Goal: Task Accomplishment & Management: Manage account settings

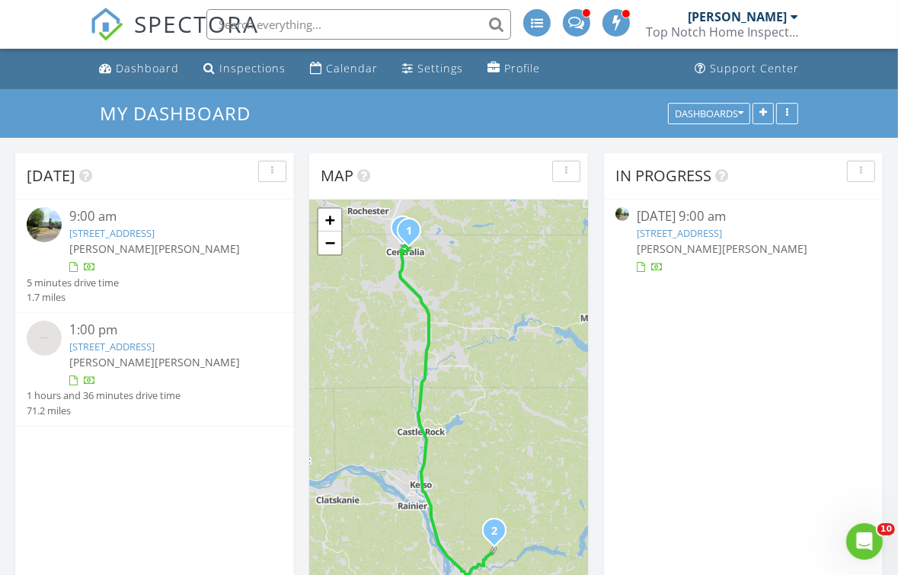
scroll to position [1410, 922]
click at [155, 235] on link "1322 Crescent Ave , Centralia, WA 98531" at bounding box center [111, 233] width 85 height 14
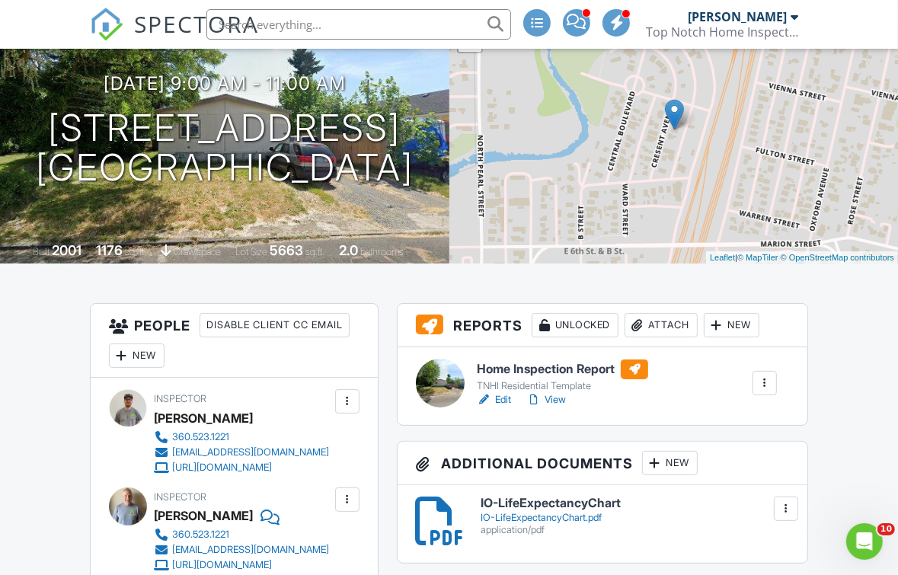
scroll to position [152, 0]
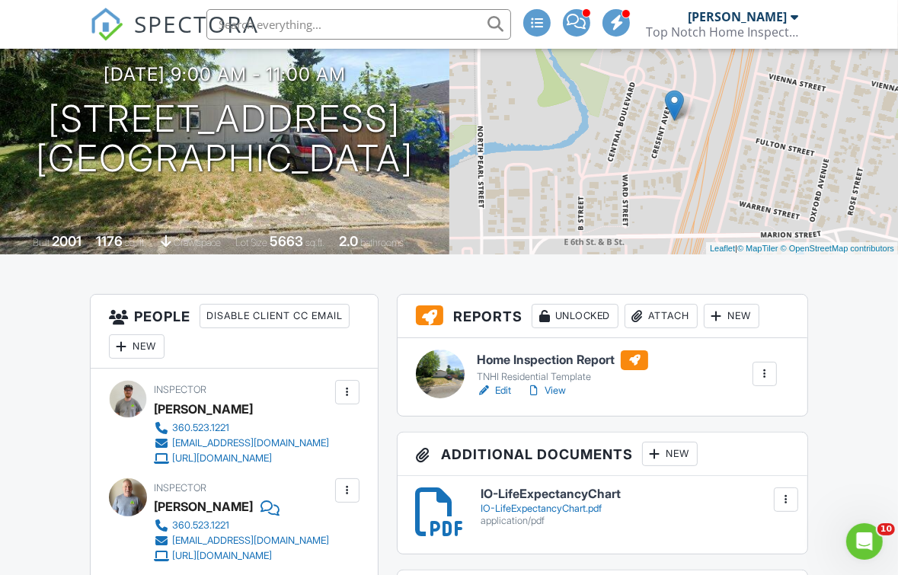
click at [509, 354] on h6 "Home Inspection Report" at bounding box center [562, 360] width 171 height 20
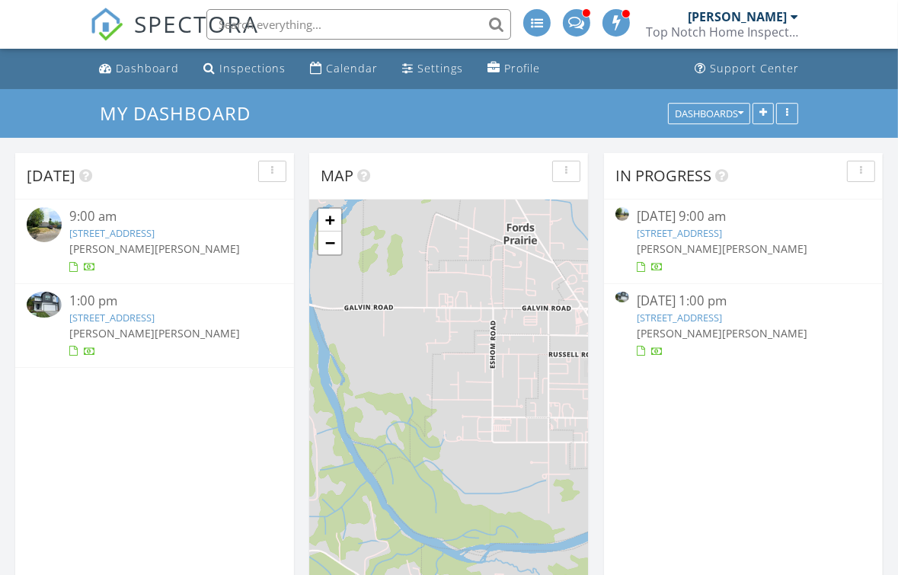
scroll to position [7, 7]
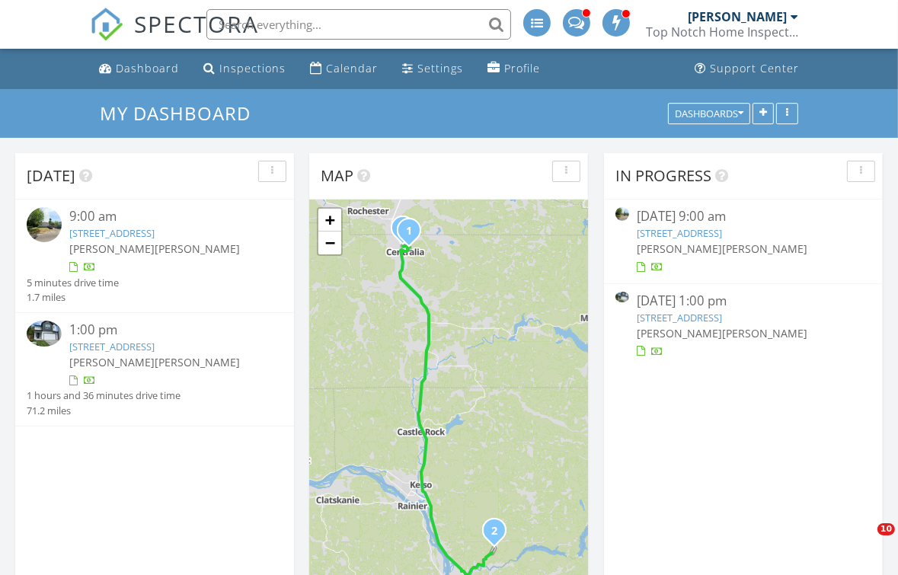
click at [146, 347] on link "2220 Ash St 24, Woodland, WA 98674" at bounding box center [111, 347] width 85 height 14
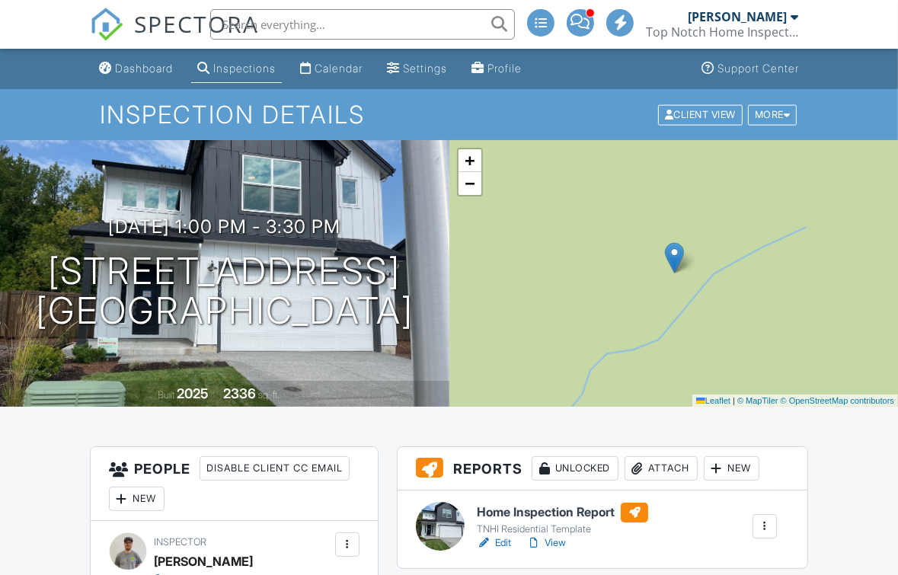
scroll to position [305, 0]
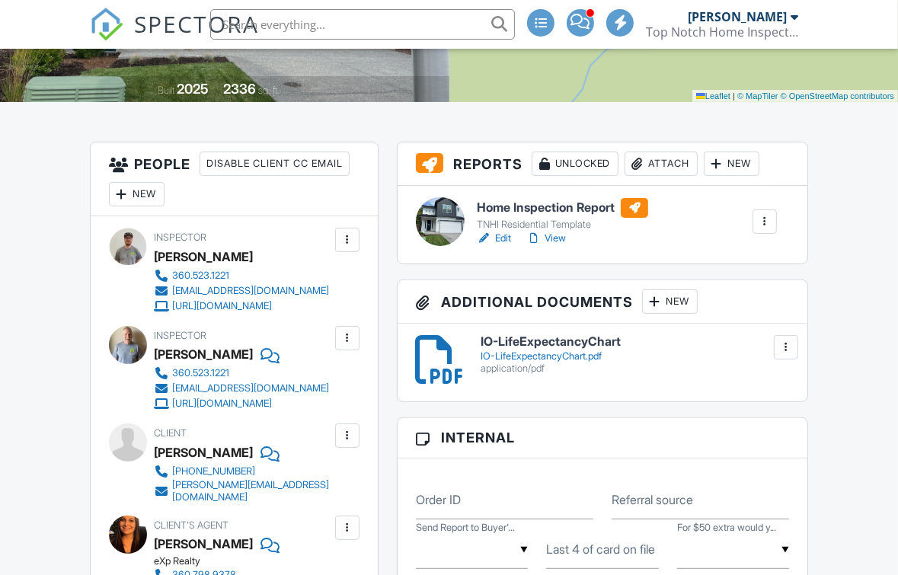
click at [536, 203] on h6 "Home Inspection Report" at bounding box center [562, 208] width 171 height 20
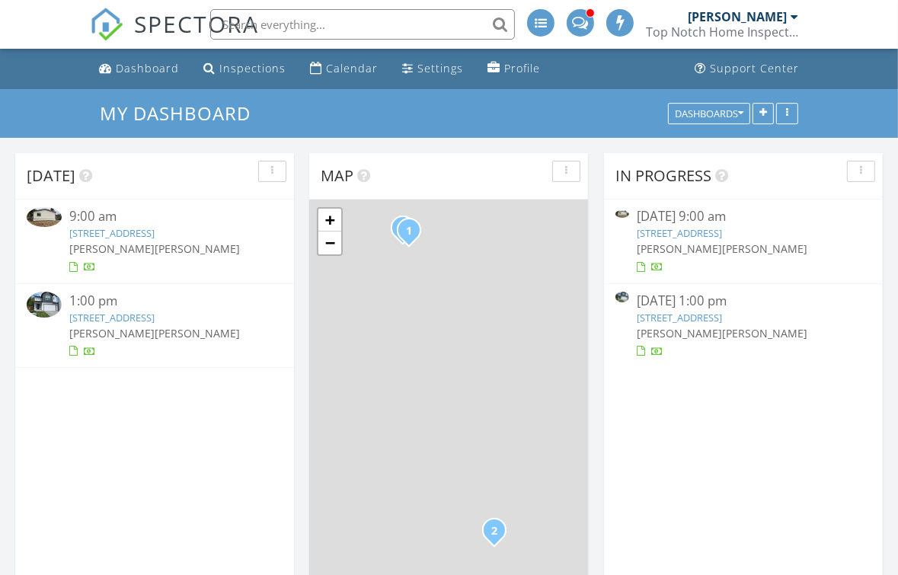
scroll to position [1410, 922]
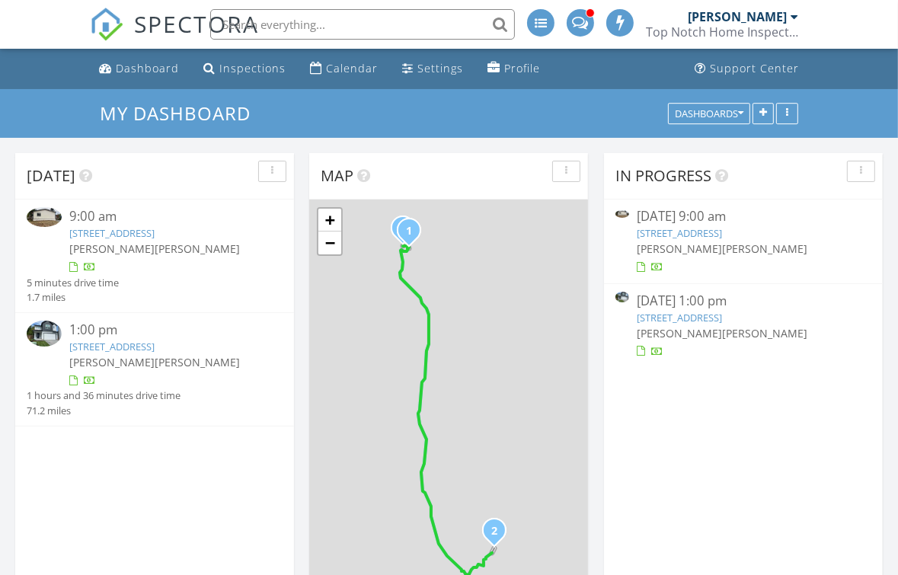
click at [155, 226] on link "1322 Crescent Ave , Centralia, WA 98531" at bounding box center [111, 233] width 85 height 14
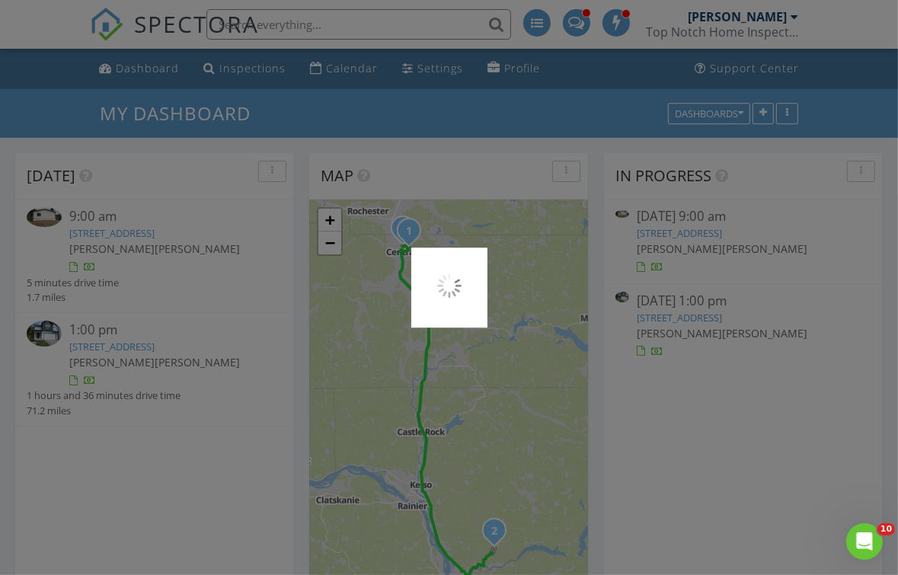
scroll to position [0, 0]
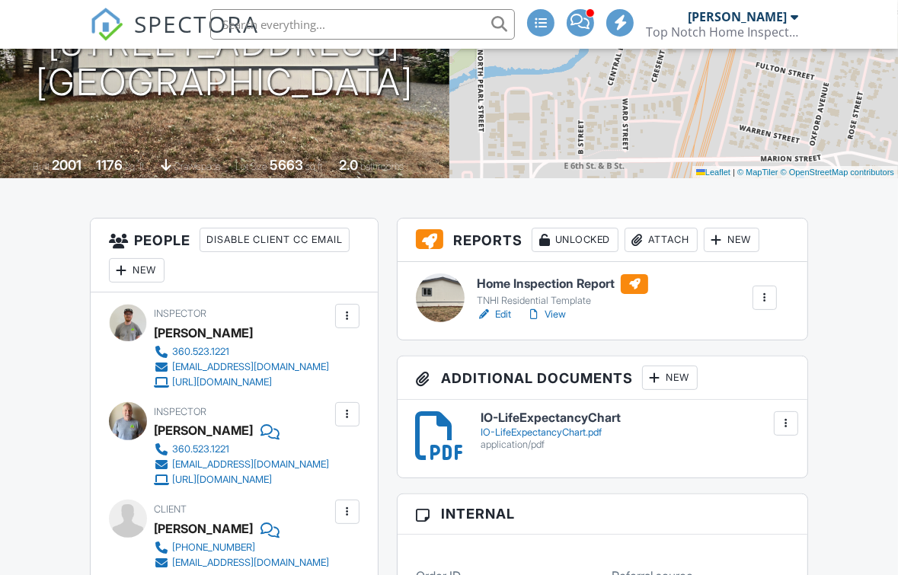
click at [543, 280] on h6 "Home Inspection Report" at bounding box center [562, 284] width 171 height 20
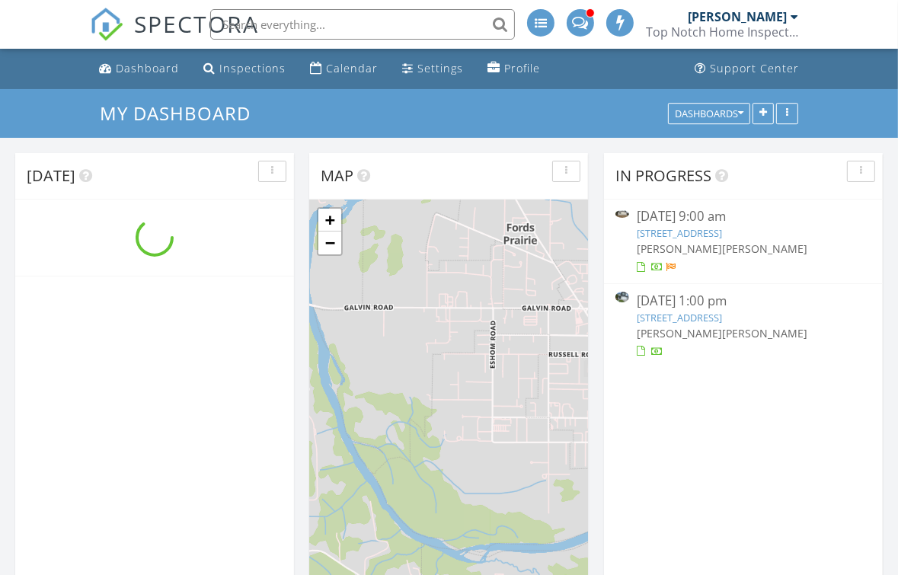
scroll to position [7, 7]
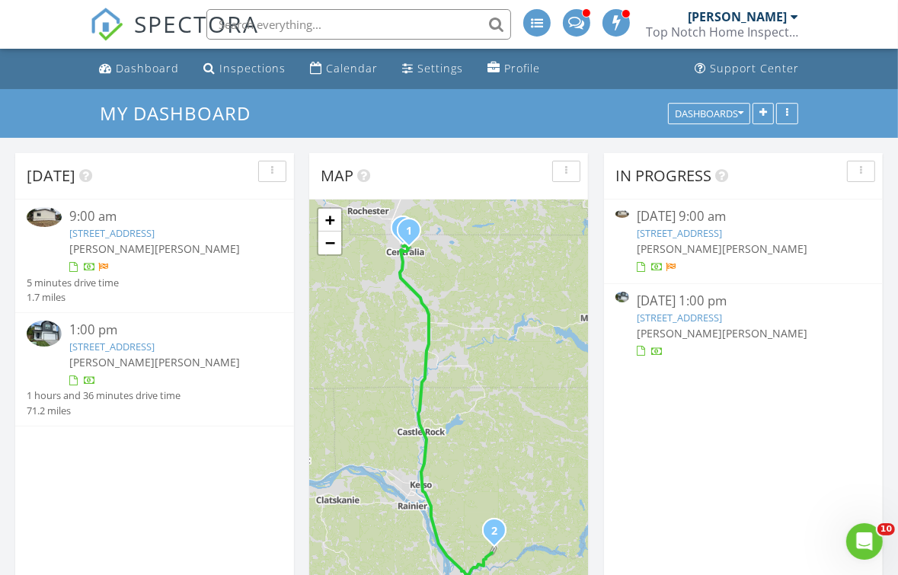
click at [155, 349] on link "2220 Ash St 24, Woodland, WA 98674" at bounding box center [111, 347] width 85 height 14
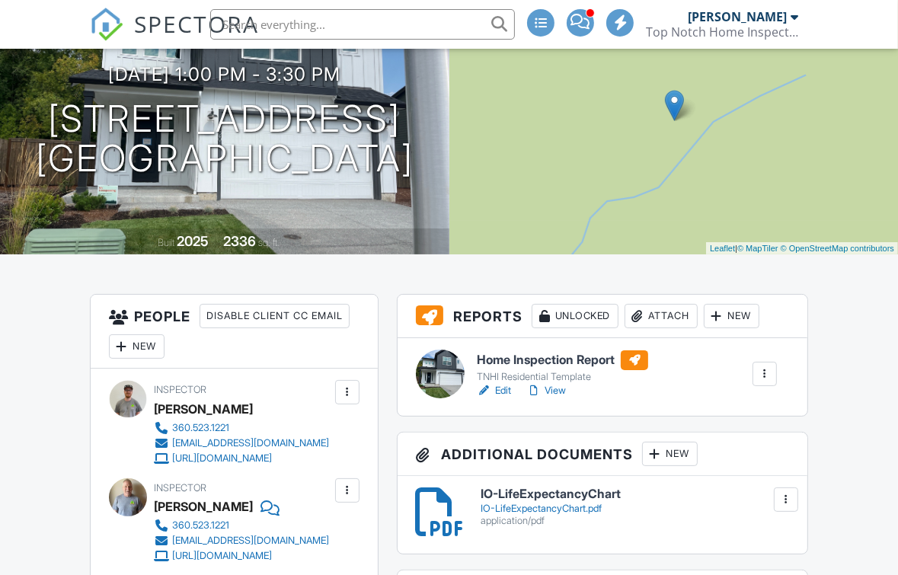
click at [526, 366] on h6 "Home Inspection Report" at bounding box center [562, 360] width 171 height 20
